Goal: Information Seeking & Learning: Learn about a topic

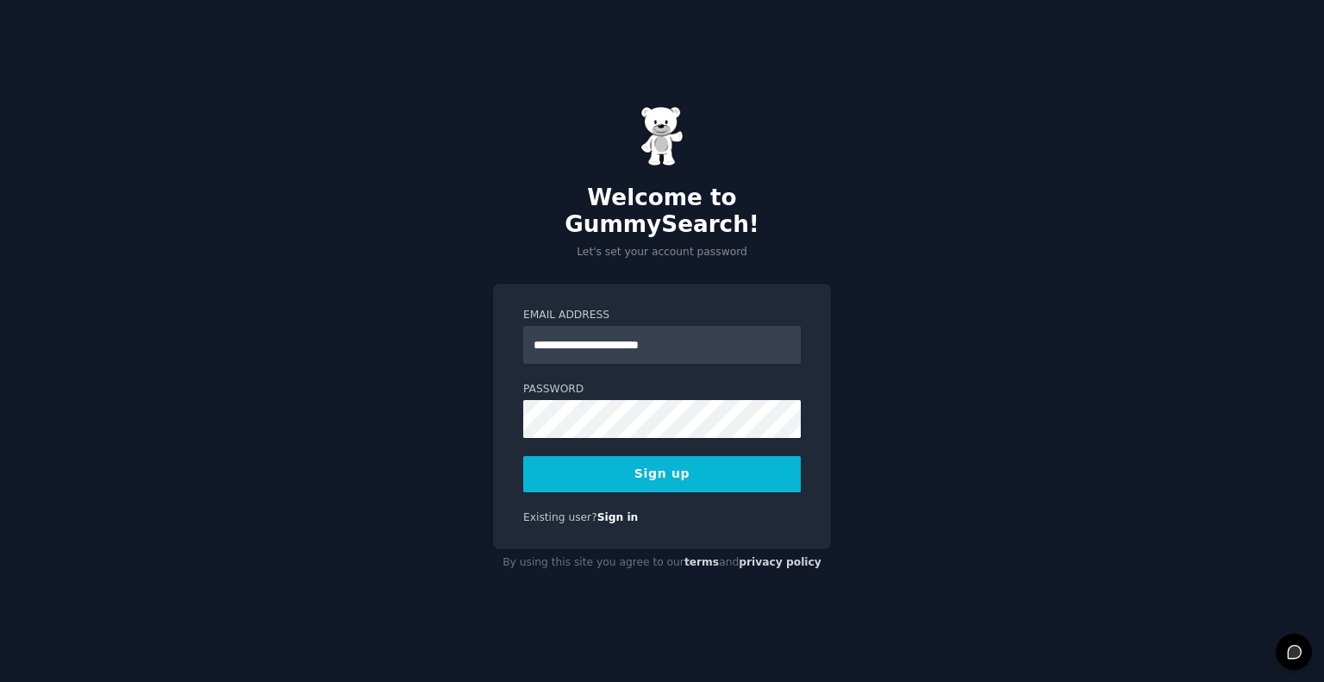
type input "**********"
click at [667, 456] on button "Sign up" at bounding box center [662, 474] width 278 height 36
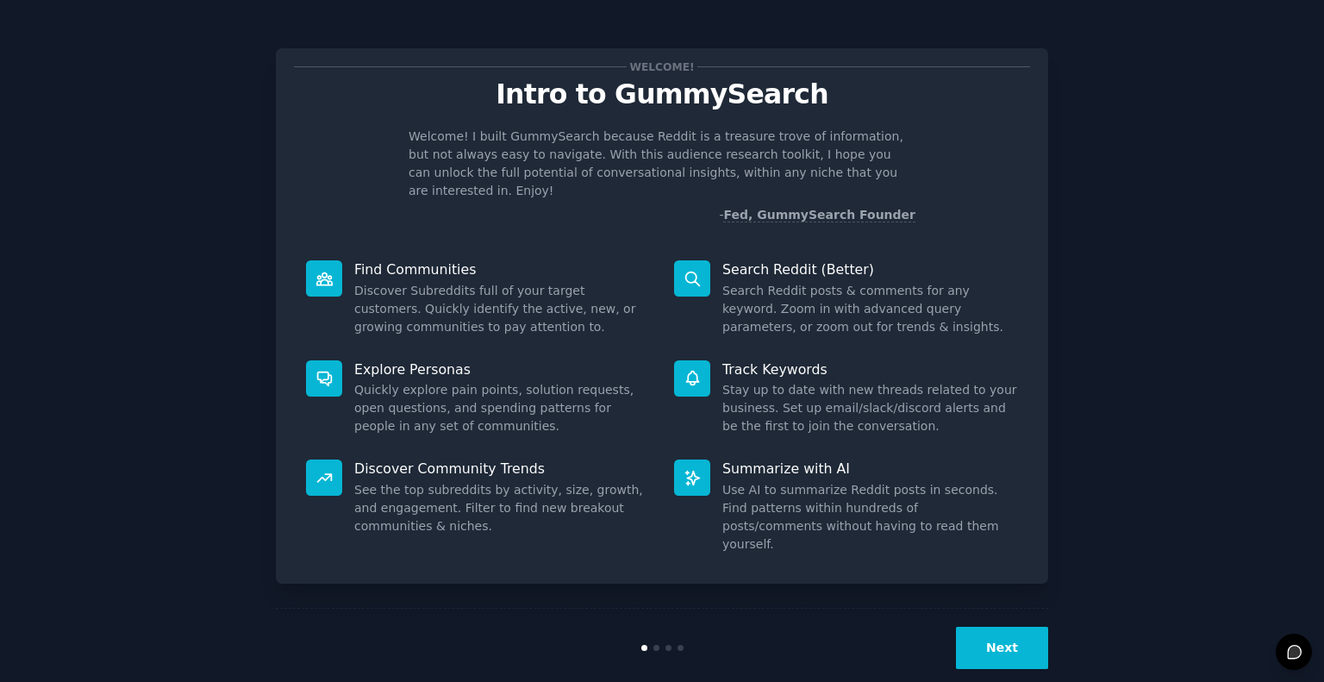
click at [992, 627] on button "Next" at bounding box center [1002, 648] width 92 height 42
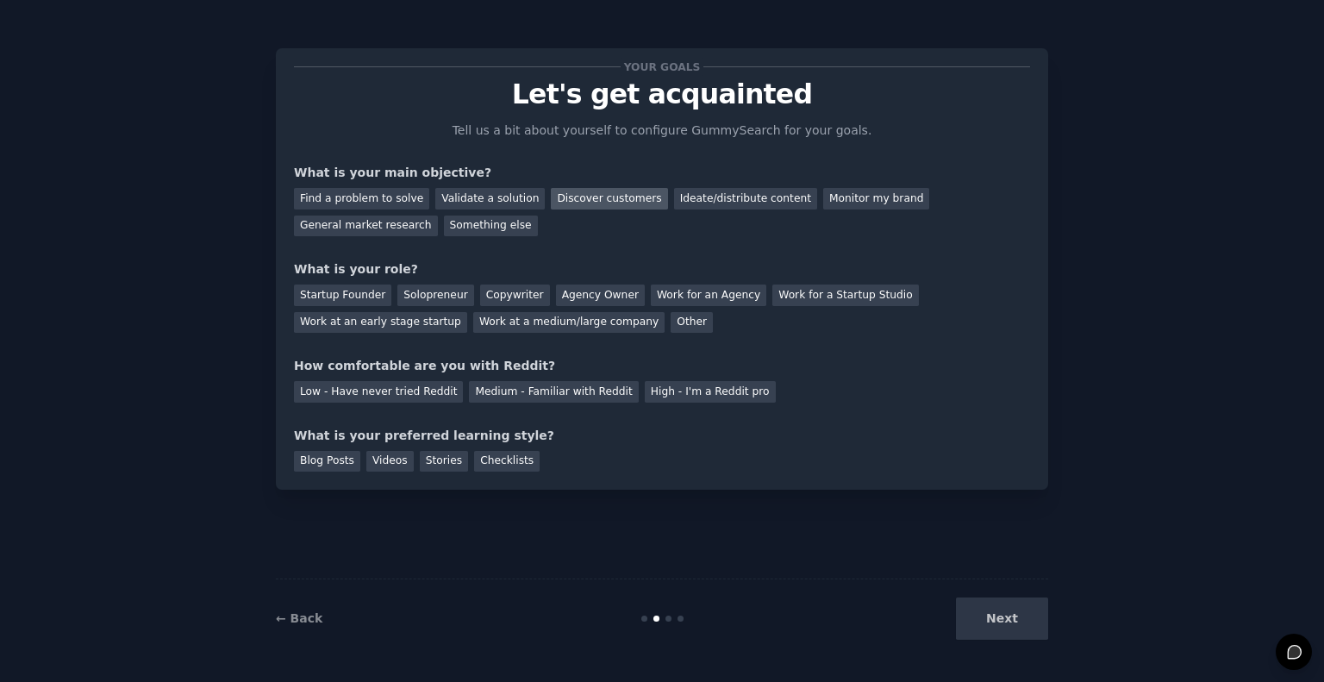
click at [586, 199] on div "Discover customers" at bounding box center [609, 199] width 116 height 22
click at [674, 203] on div "Ideate/distribute content" at bounding box center [745, 199] width 143 height 22
click at [438, 215] on div "General market research" at bounding box center [366, 226] width 144 height 22
click at [449, 299] on div "Solopreneur" at bounding box center [435, 295] width 76 height 22
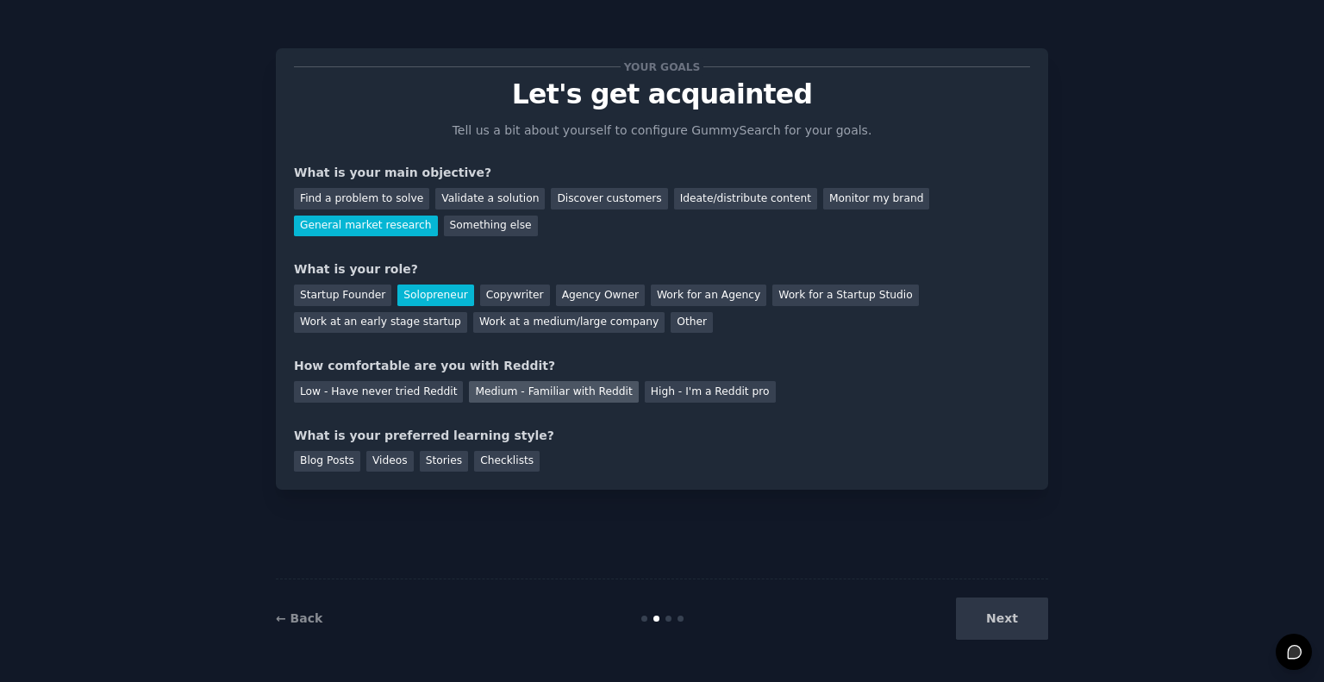
click at [469, 396] on div "Medium - Familiar with Reddit" at bounding box center [553, 392] width 169 height 22
click at [481, 463] on div "Checklists" at bounding box center [507, 462] width 66 height 22
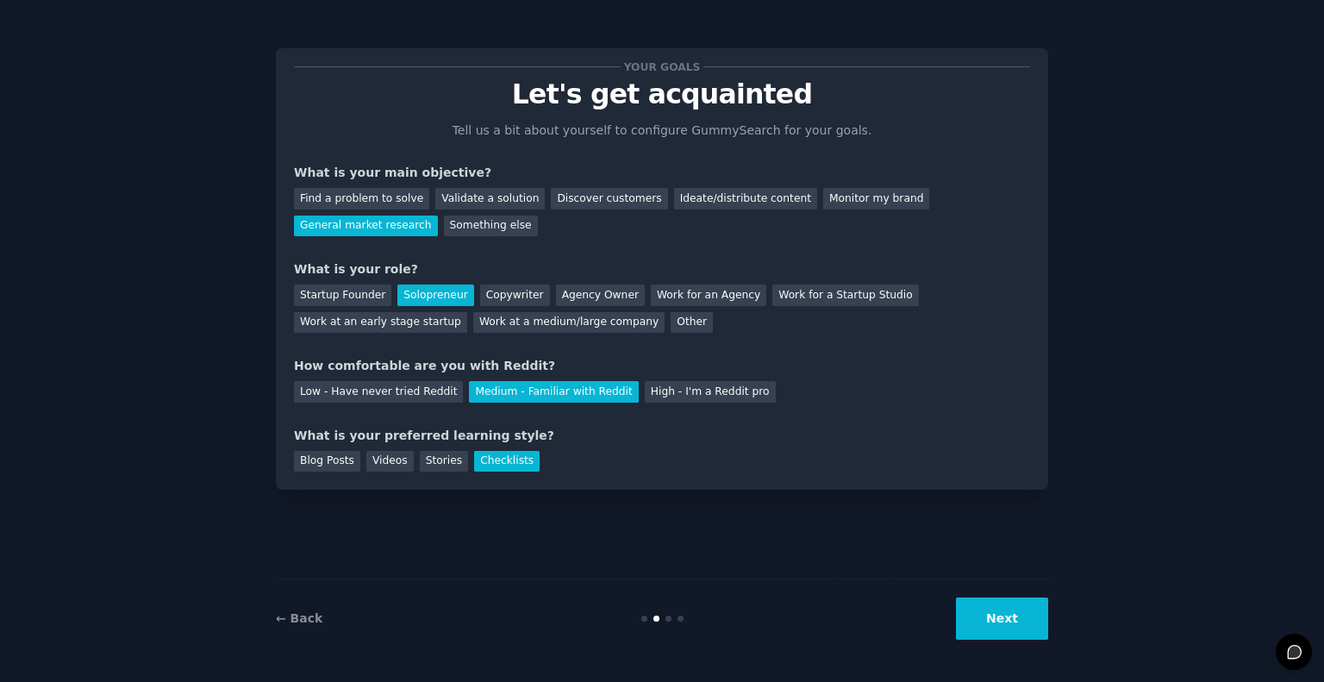
click at [975, 617] on button "Next" at bounding box center [1002, 618] width 92 height 42
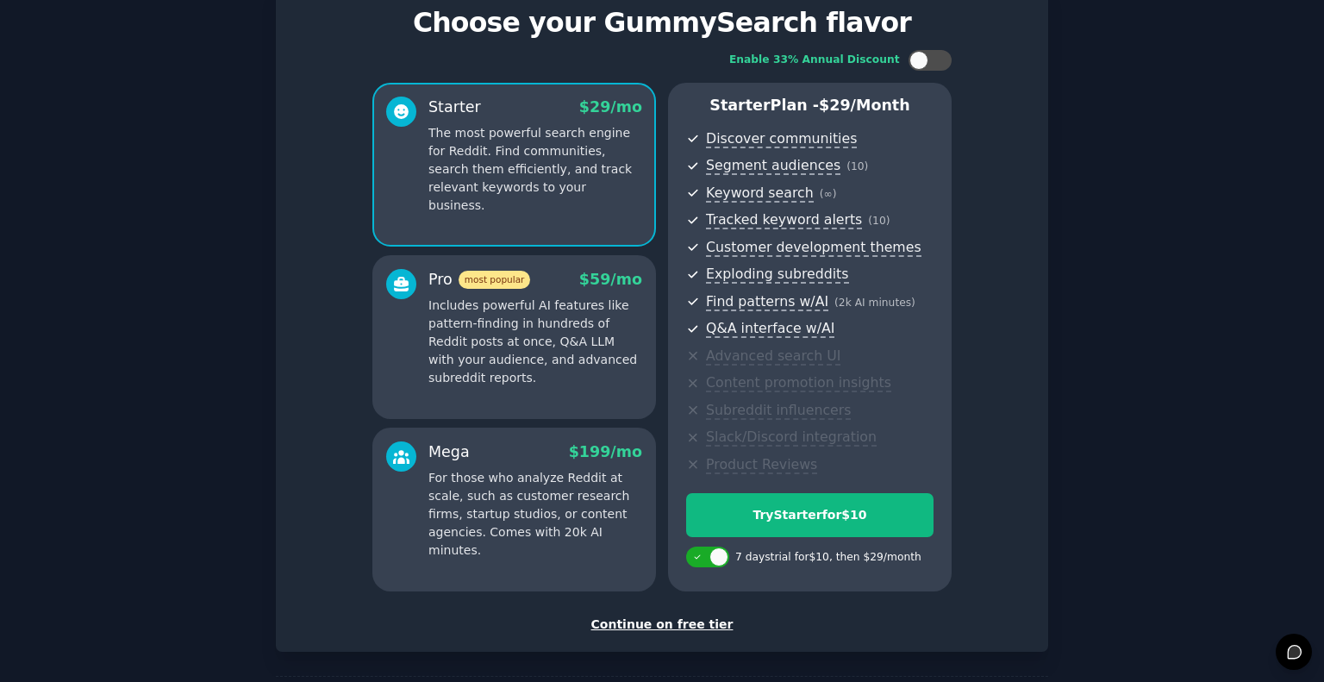
scroll to position [86, 0]
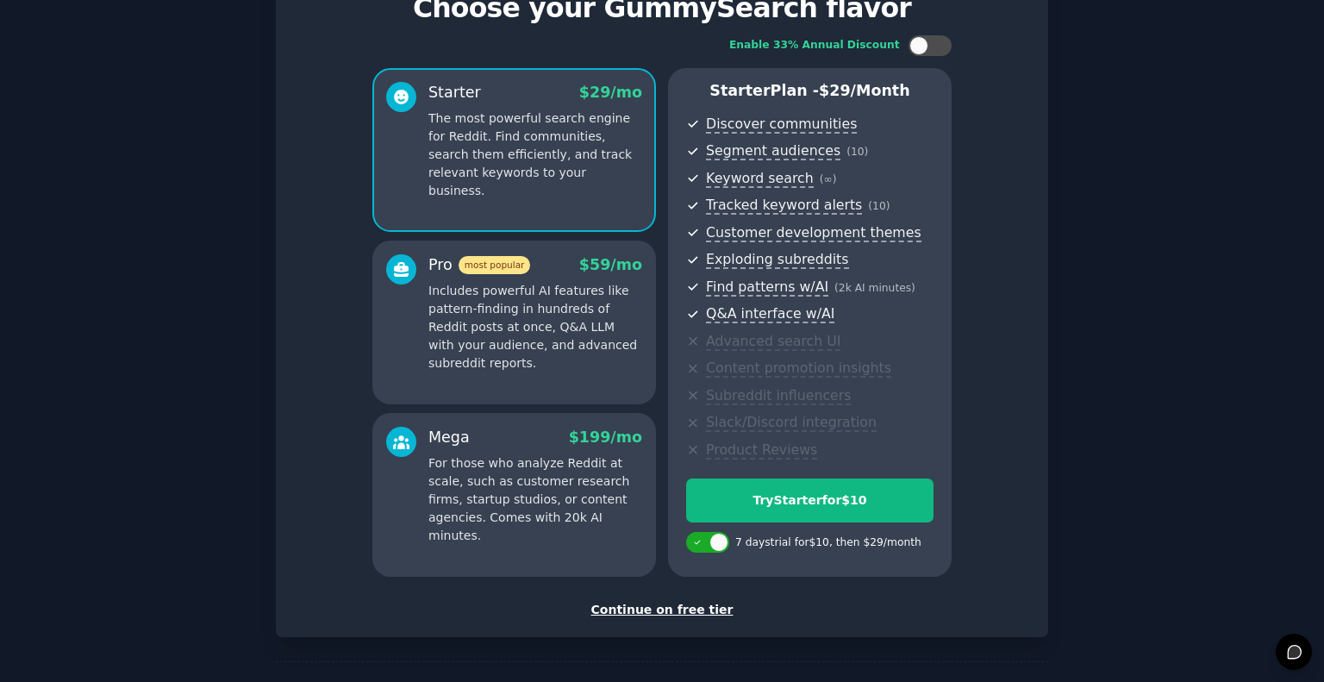
click at [686, 614] on div "Continue on free tier" at bounding box center [662, 610] width 736 height 18
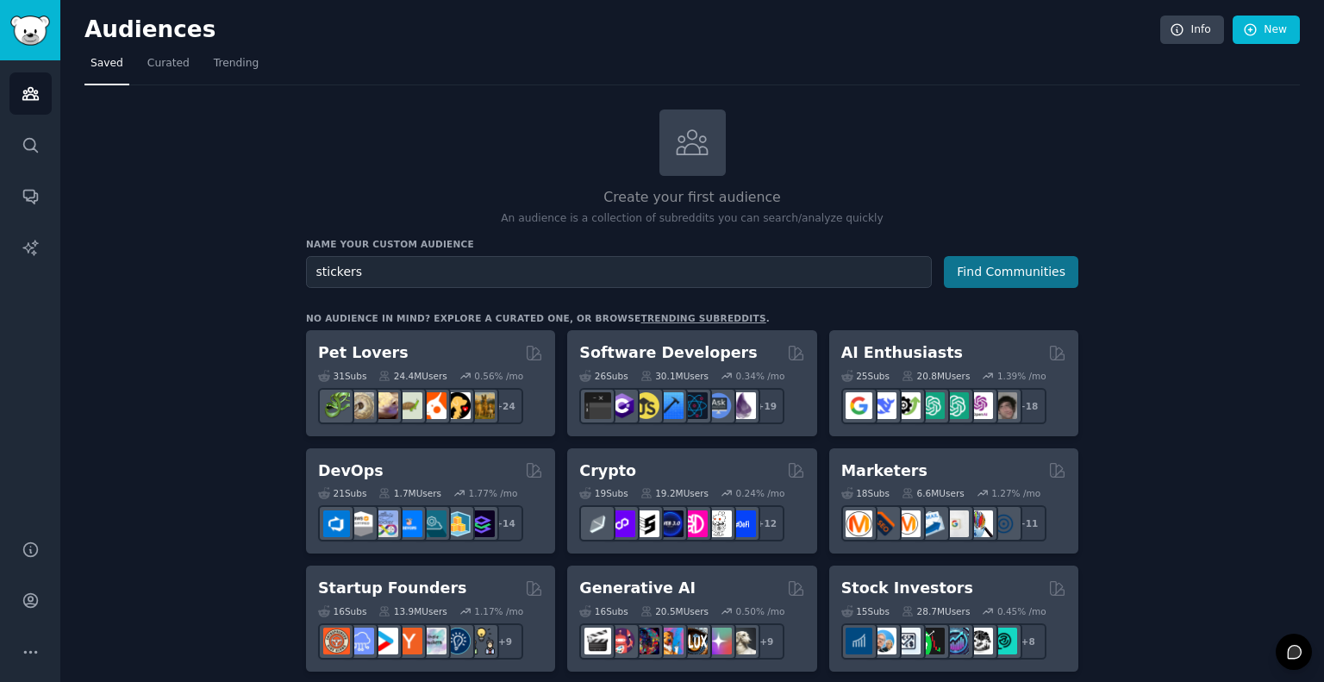
type input "stickers"
click at [1009, 279] on button "Find Communities" at bounding box center [1011, 272] width 134 height 32
